Goal: Communication & Community: Answer question/provide support

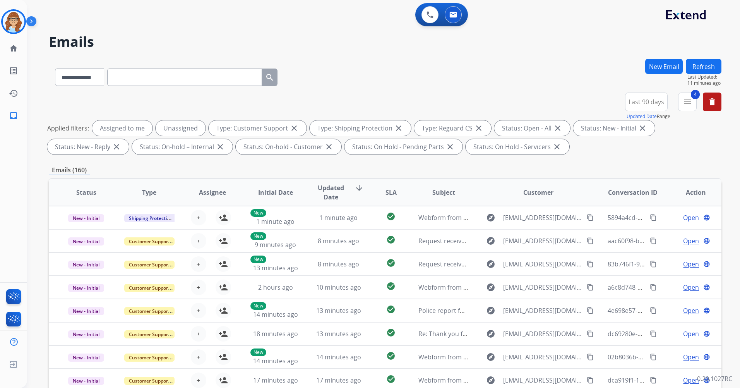
select select "**********"
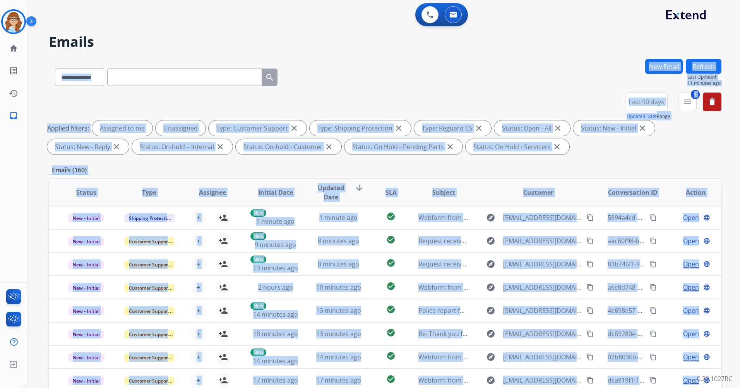
click at [35, 23] on img at bounding box center [32, 22] width 13 height 15
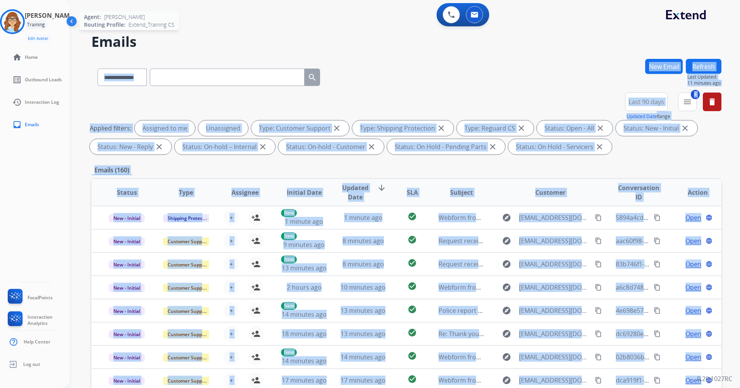
click at [21, 21] on img at bounding box center [13, 22] width 22 height 22
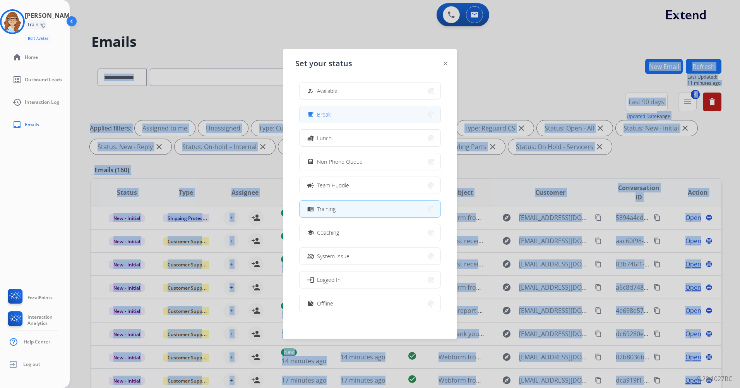
click at [355, 118] on button "free_breakfast Break" at bounding box center [370, 114] width 141 height 17
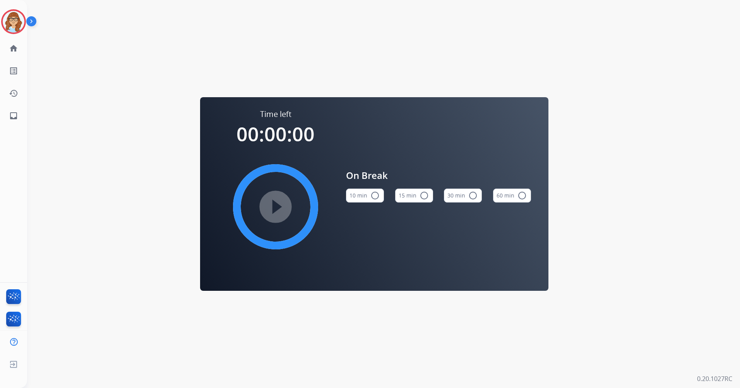
click at [418, 197] on button "15 min radio_button_unchecked" at bounding box center [414, 195] width 38 height 14
click at [280, 211] on mat-icon "play_circle_filled" at bounding box center [275, 206] width 9 height 9
click at [10, 28] on img at bounding box center [14, 22] width 22 height 22
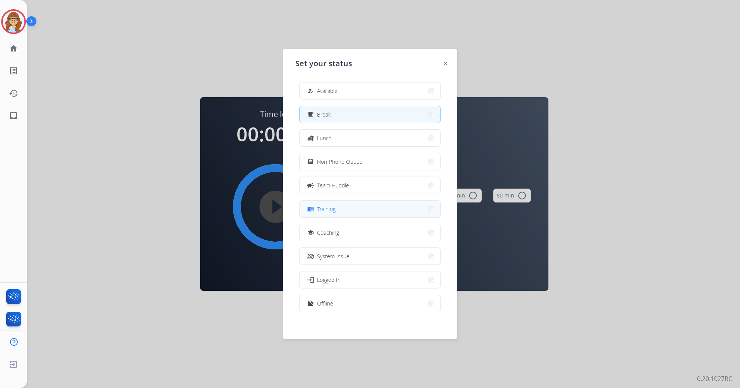
click at [391, 205] on button "menu_book Training" at bounding box center [370, 208] width 141 height 17
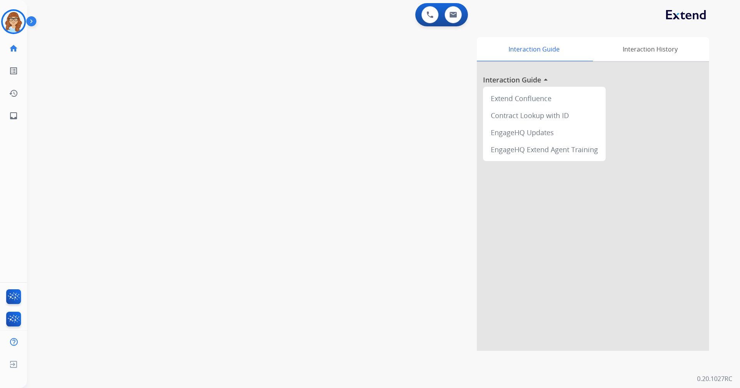
click at [154, 377] on div "0 Voice Interactions 0 Email Interactions swap_horiz Break voice bridge close_f…" at bounding box center [383, 194] width 713 height 388
click at [27, 25] on img at bounding box center [32, 22] width 13 height 15
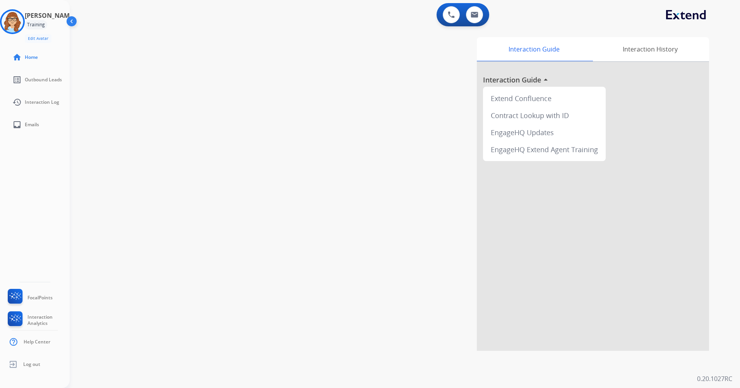
click at [69, 21] on img at bounding box center [72, 22] width 15 height 15
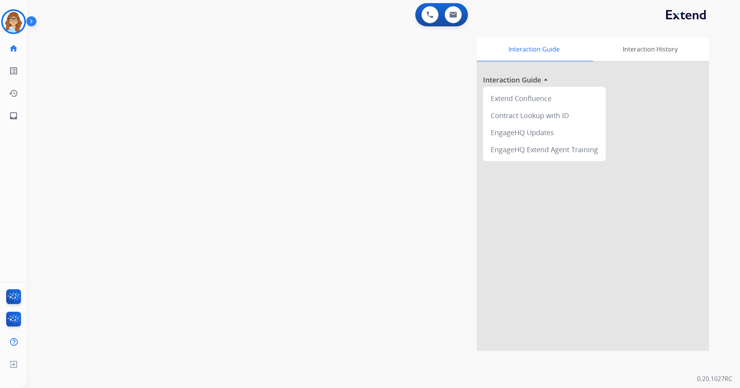
click at [548, 373] on div "0 Voice Interactions 0 Email Interactions swap_horiz Break voice bridge close_f…" at bounding box center [383, 194] width 713 height 388
click at [34, 23] on img at bounding box center [32, 22] width 13 height 15
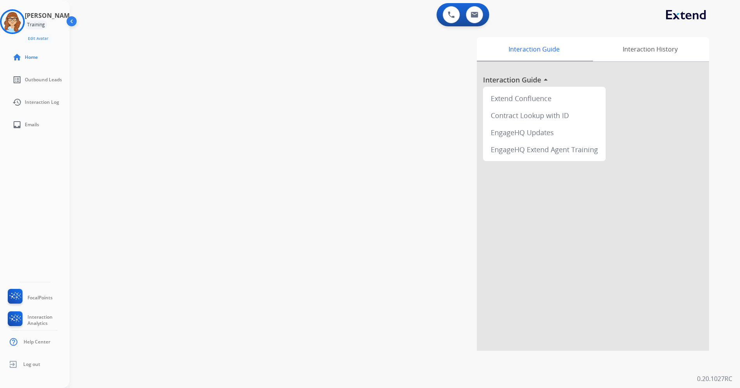
click at [72, 20] on img at bounding box center [72, 22] width 15 height 15
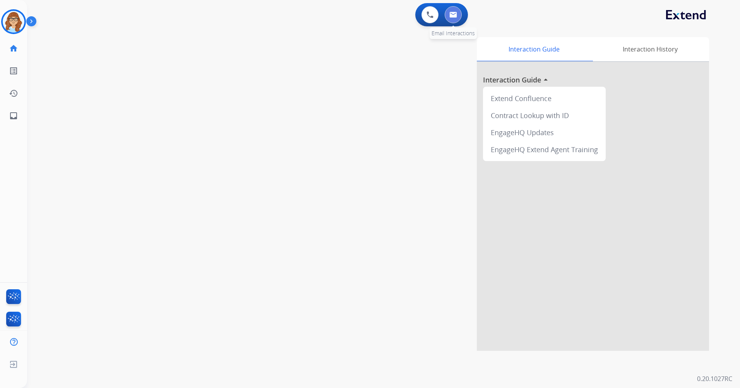
click at [450, 17] on img at bounding box center [453, 15] width 8 height 6
select select "**********"
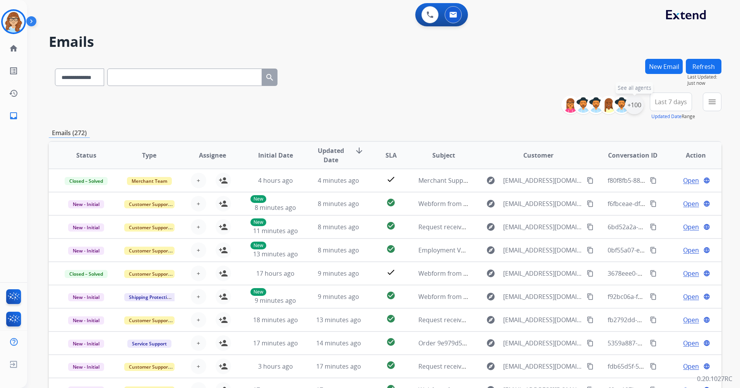
click at [642, 105] on div "+100" at bounding box center [634, 105] width 19 height 19
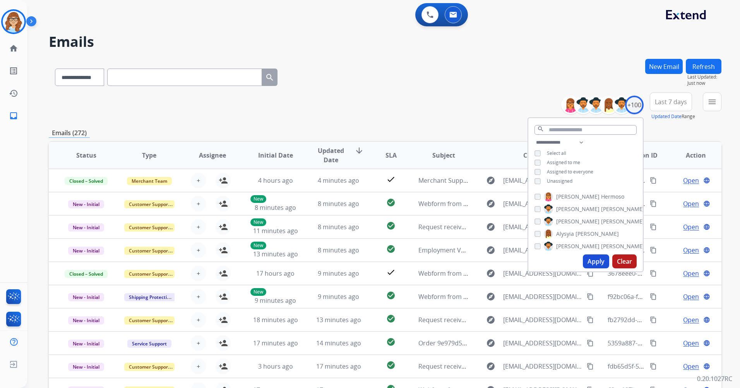
click at [563, 183] on span "Unassigned" at bounding box center [560, 181] width 26 height 7
click at [598, 264] on button "Apply" at bounding box center [596, 261] width 26 height 14
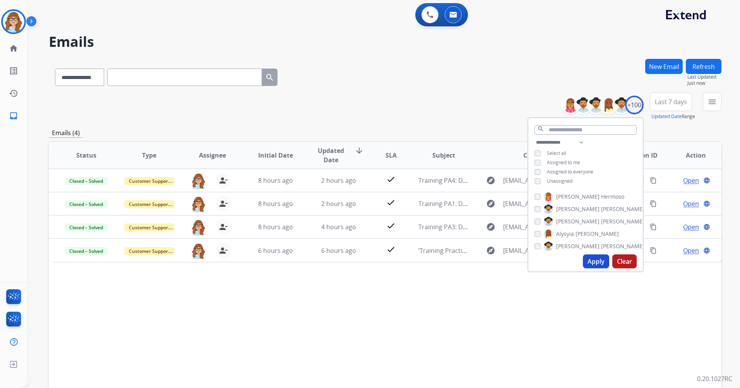
click at [413, 294] on div "Status Type Assignee Initial Date Updated Date arrow_downward SLA Subject Custo…" at bounding box center [385, 270] width 673 height 259
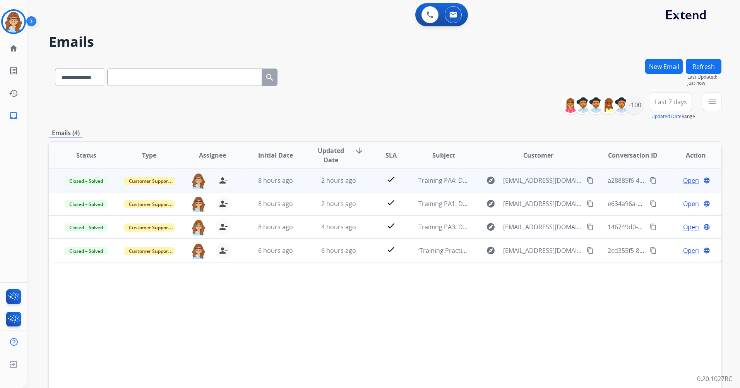
click at [683, 180] on span "Open" at bounding box center [691, 180] width 16 height 9
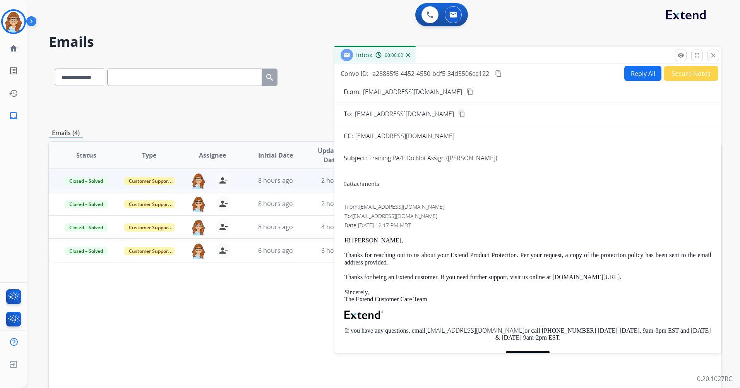
click at [650, 71] on button "Reply All" at bounding box center [642, 73] width 37 height 15
select select "**********"
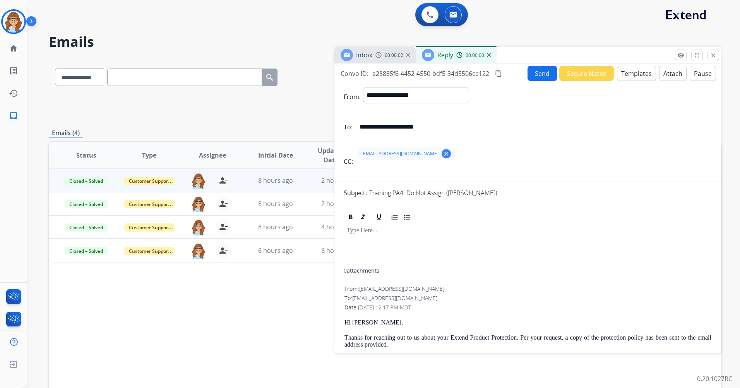
click at [625, 68] on button "Templates" at bounding box center [636, 73] width 39 height 15
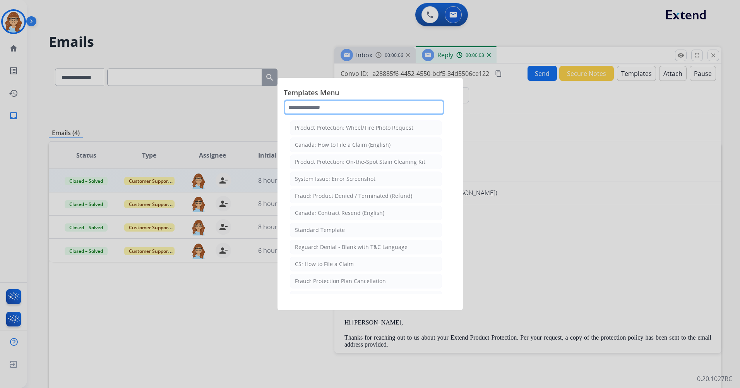
click at [370, 108] on input "text" at bounding box center [364, 106] width 161 height 15
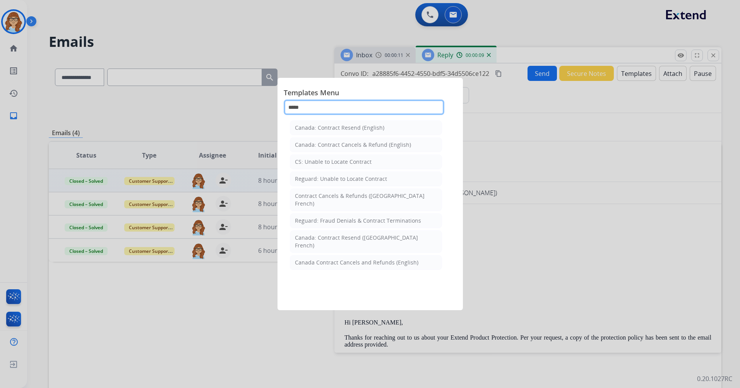
type input "*****"
click at [649, 34] on div at bounding box center [370, 194] width 740 height 388
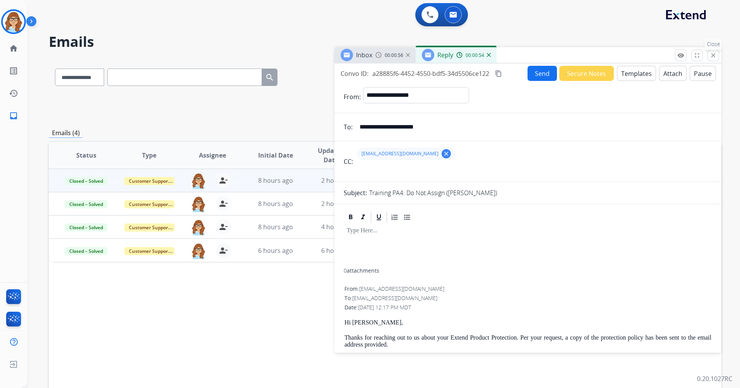
click at [714, 58] on mat-icon "close" at bounding box center [713, 55] width 7 height 7
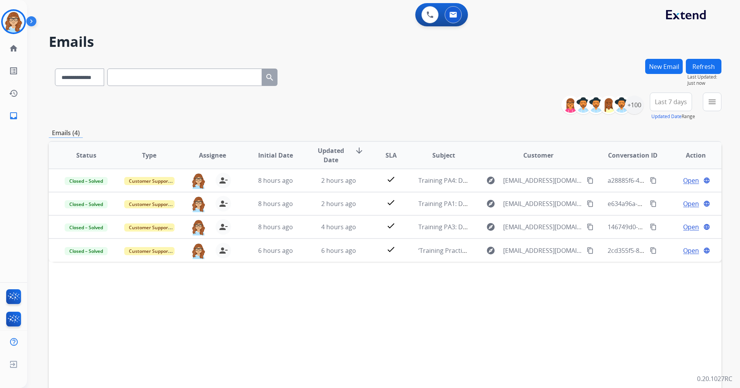
click at [33, 24] on img at bounding box center [32, 22] width 13 height 15
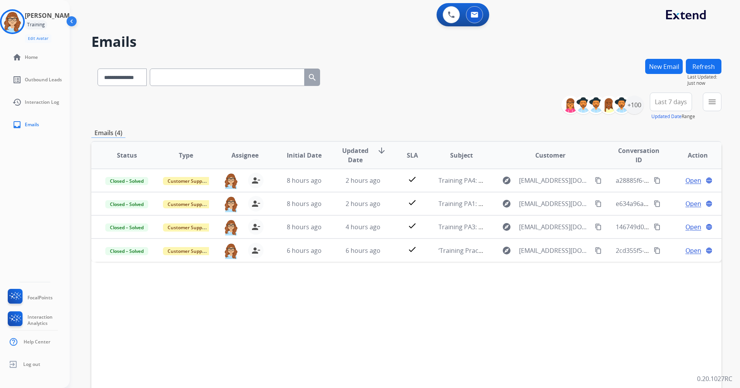
click at [67, 22] on img at bounding box center [72, 22] width 15 height 15
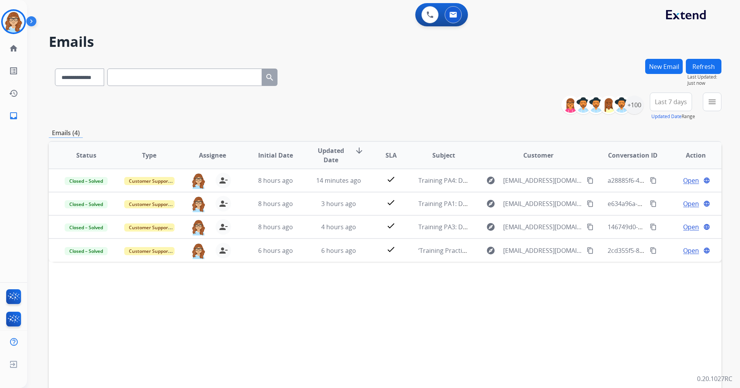
click at [33, 29] on img at bounding box center [32, 22] width 13 height 15
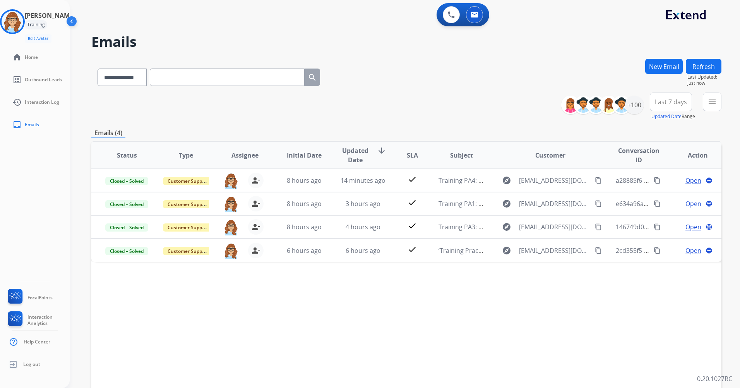
click at [74, 23] on img at bounding box center [72, 22] width 15 height 15
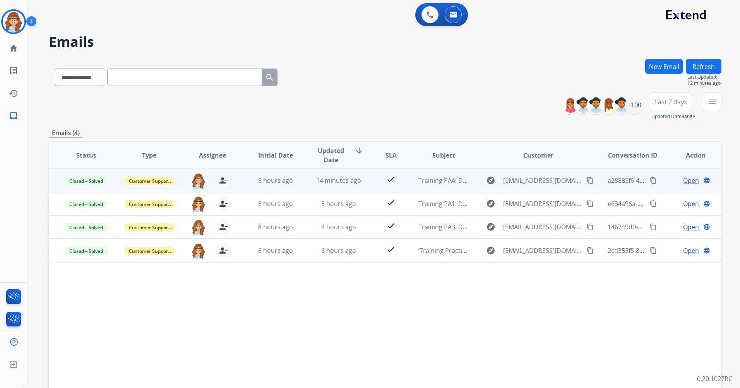
click at [685, 185] on td "Open language" at bounding box center [689, 180] width 63 height 23
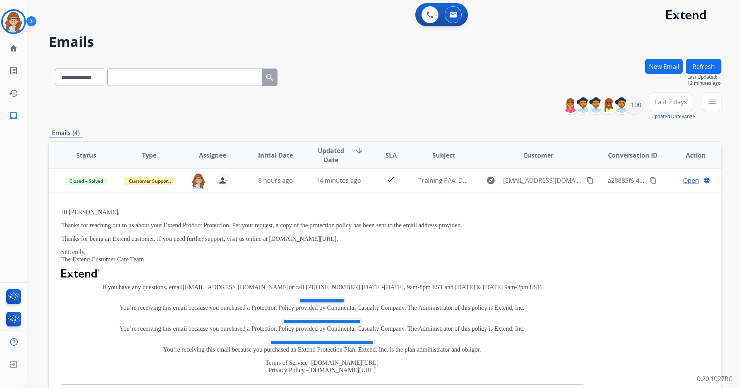
scroll to position [69, 0]
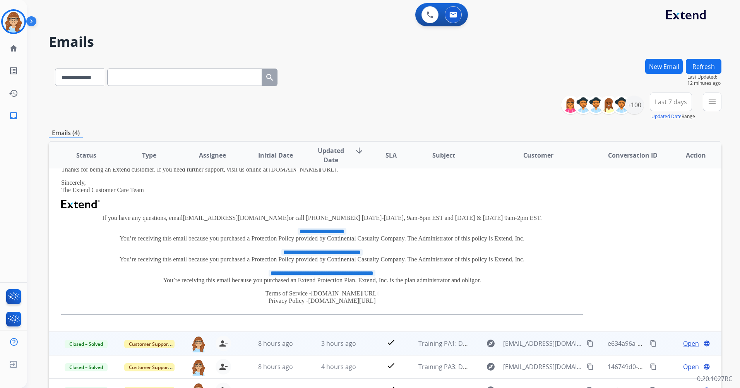
click at [690, 343] on span "Open" at bounding box center [691, 343] width 16 height 9
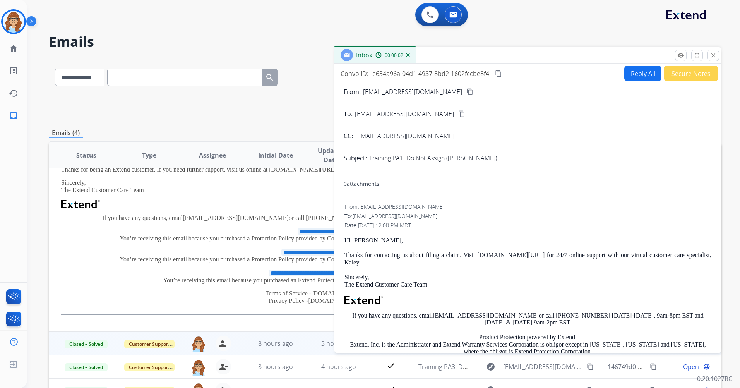
click at [634, 75] on button "Reply All" at bounding box center [642, 73] width 37 height 15
select select "**********"
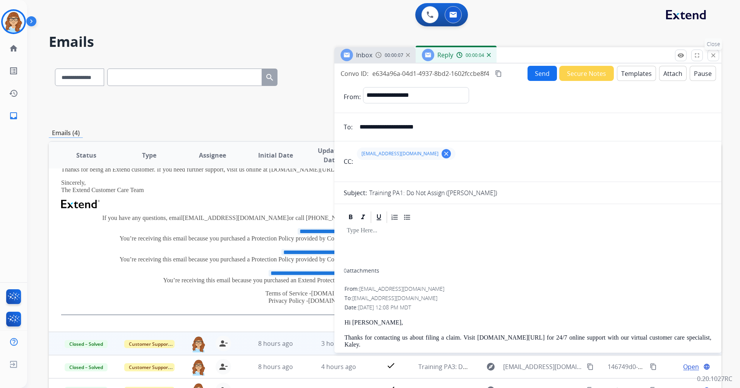
click at [715, 55] on mat-icon "close" at bounding box center [713, 55] width 7 height 7
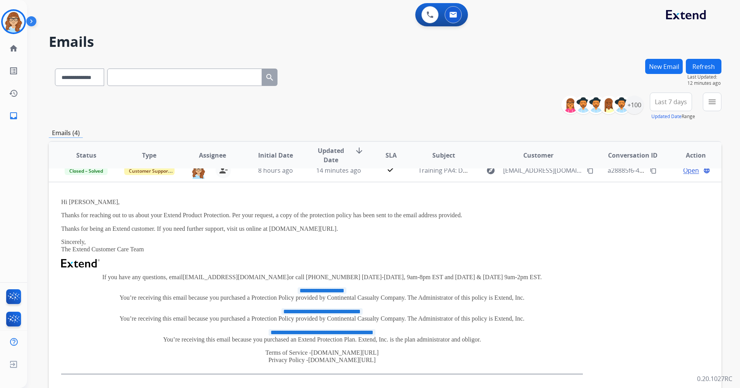
scroll to position [0, 0]
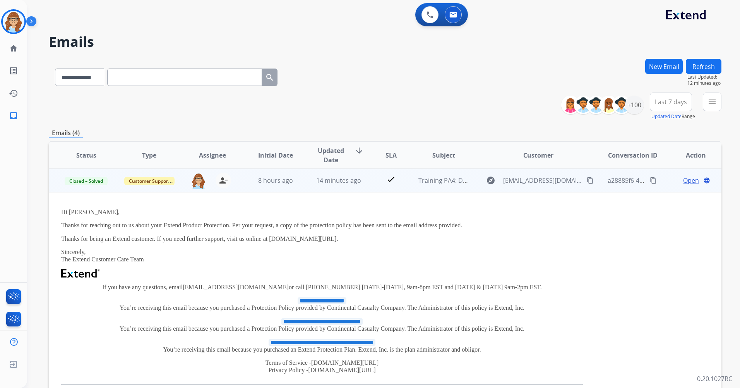
click at [683, 181] on span "Open" at bounding box center [691, 180] width 16 height 9
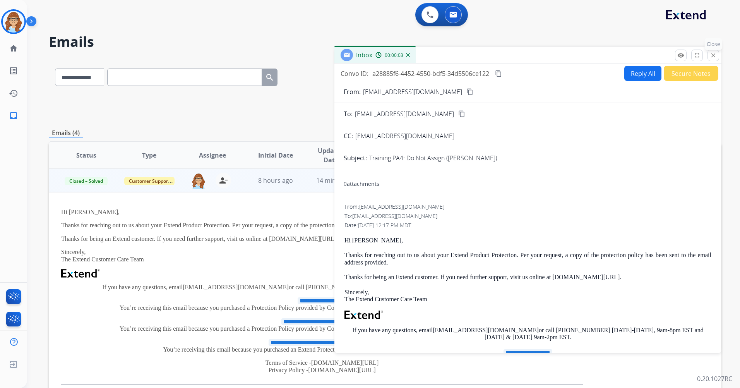
click at [708, 60] on div "remove_red_eye Logs fullscreen Expand close Close" at bounding box center [697, 56] width 44 height 12
click at [709, 57] on button "close Close" at bounding box center [714, 56] width 12 height 12
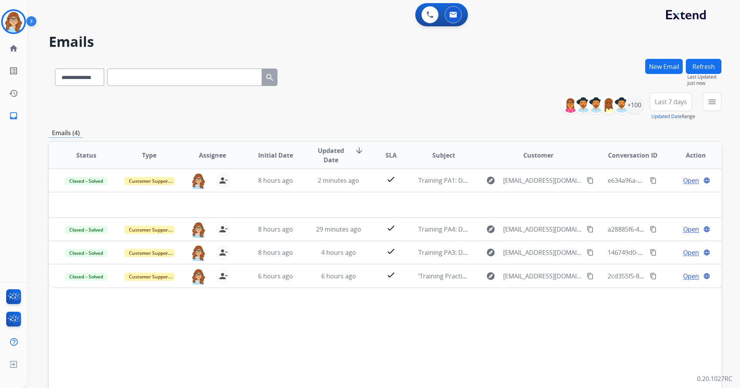
click at [501, 121] on div "**********" at bounding box center [385, 250] width 673 height 382
click at [33, 22] on img at bounding box center [32, 22] width 13 height 15
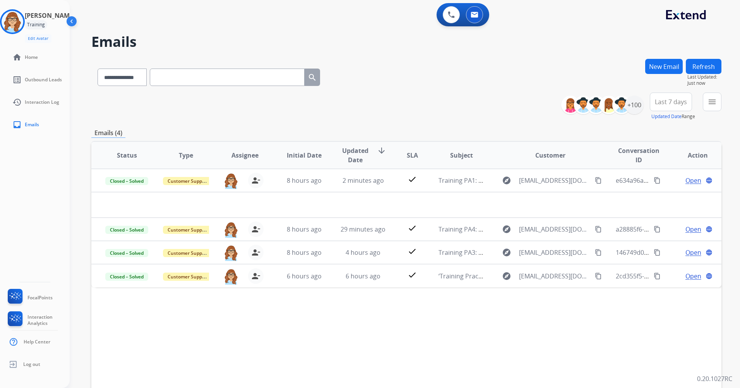
click at [76, 24] on img at bounding box center [72, 22] width 15 height 15
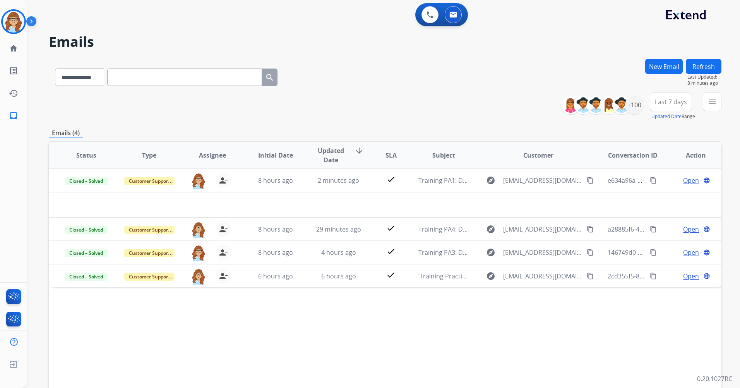
click at [694, 73] on button "Refresh" at bounding box center [704, 66] width 36 height 15
click at [31, 21] on img at bounding box center [32, 22] width 13 height 15
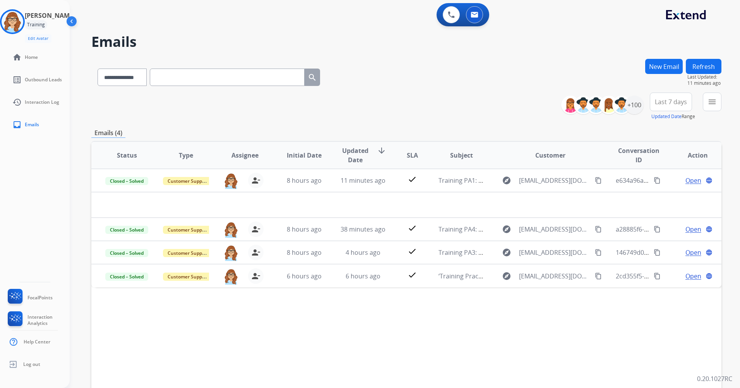
click at [70, 18] on img at bounding box center [72, 22] width 15 height 15
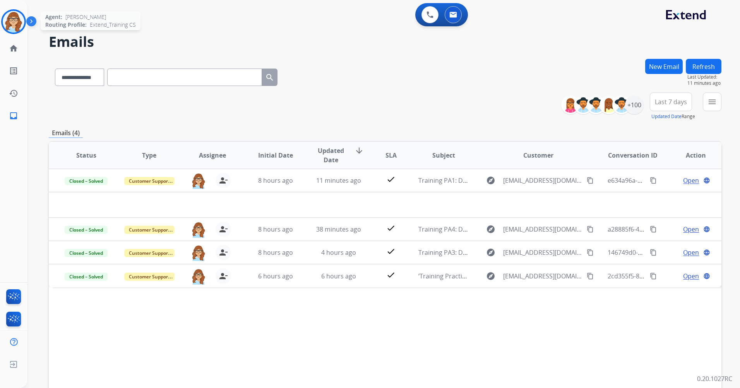
click at [11, 20] on img at bounding box center [14, 22] width 22 height 22
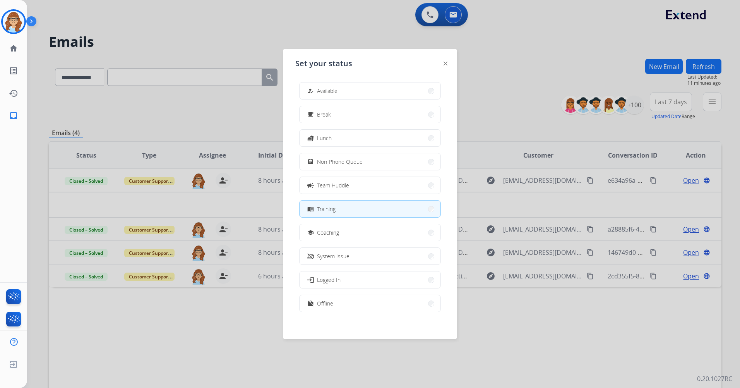
click at [238, 347] on div at bounding box center [370, 194] width 740 height 388
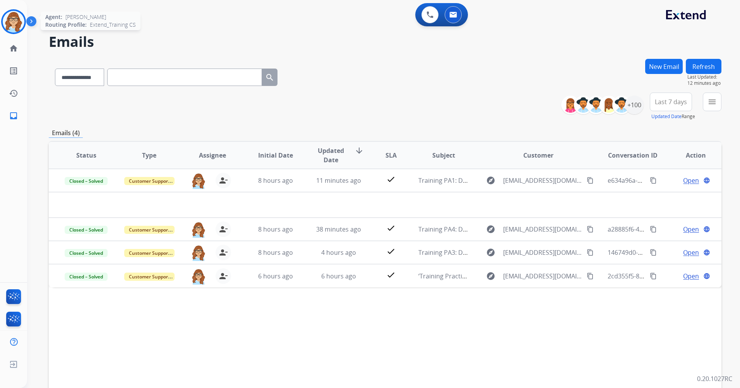
click at [13, 27] on img at bounding box center [14, 22] width 22 height 22
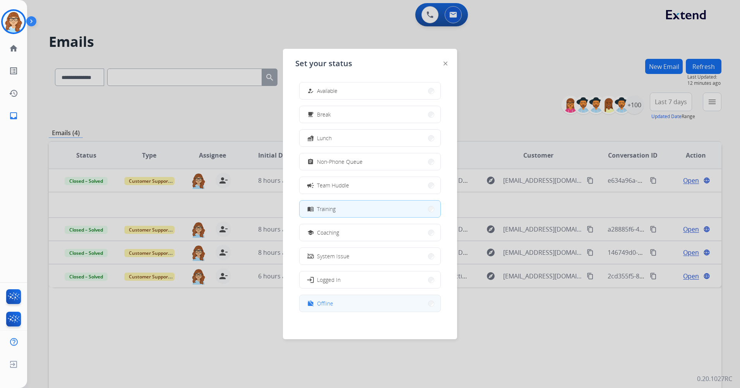
click at [333, 305] on button "work_off Offline" at bounding box center [370, 303] width 141 height 17
click at [333, 305] on div "Status Type Assignee Initial Date Updated Date arrow_downward SLA Subject Custo…" at bounding box center [385, 270] width 673 height 259
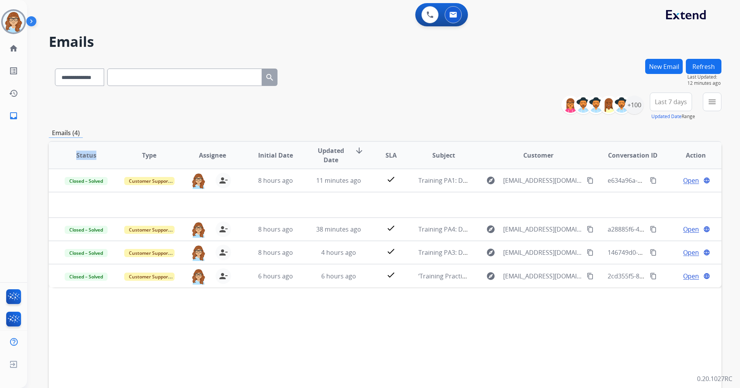
click at [33, 26] on img at bounding box center [32, 22] width 13 height 15
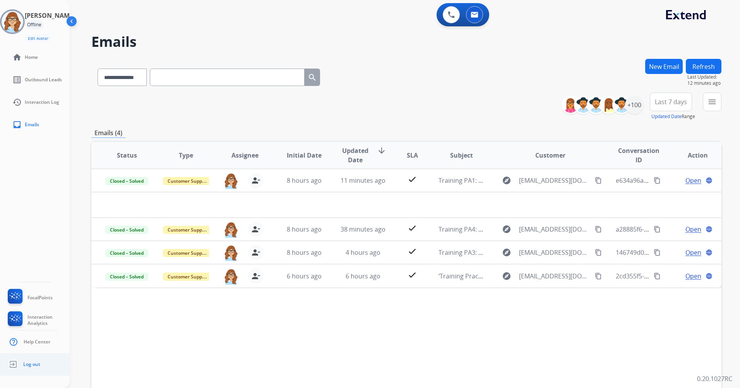
click at [39, 362] on span "Log out" at bounding box center [31, 364] width 17 height 6
click at [26, 370] on link "Log out" at bounding box center [23, 364] width 34 height 15
